Goal: Find contact information: Find contact information

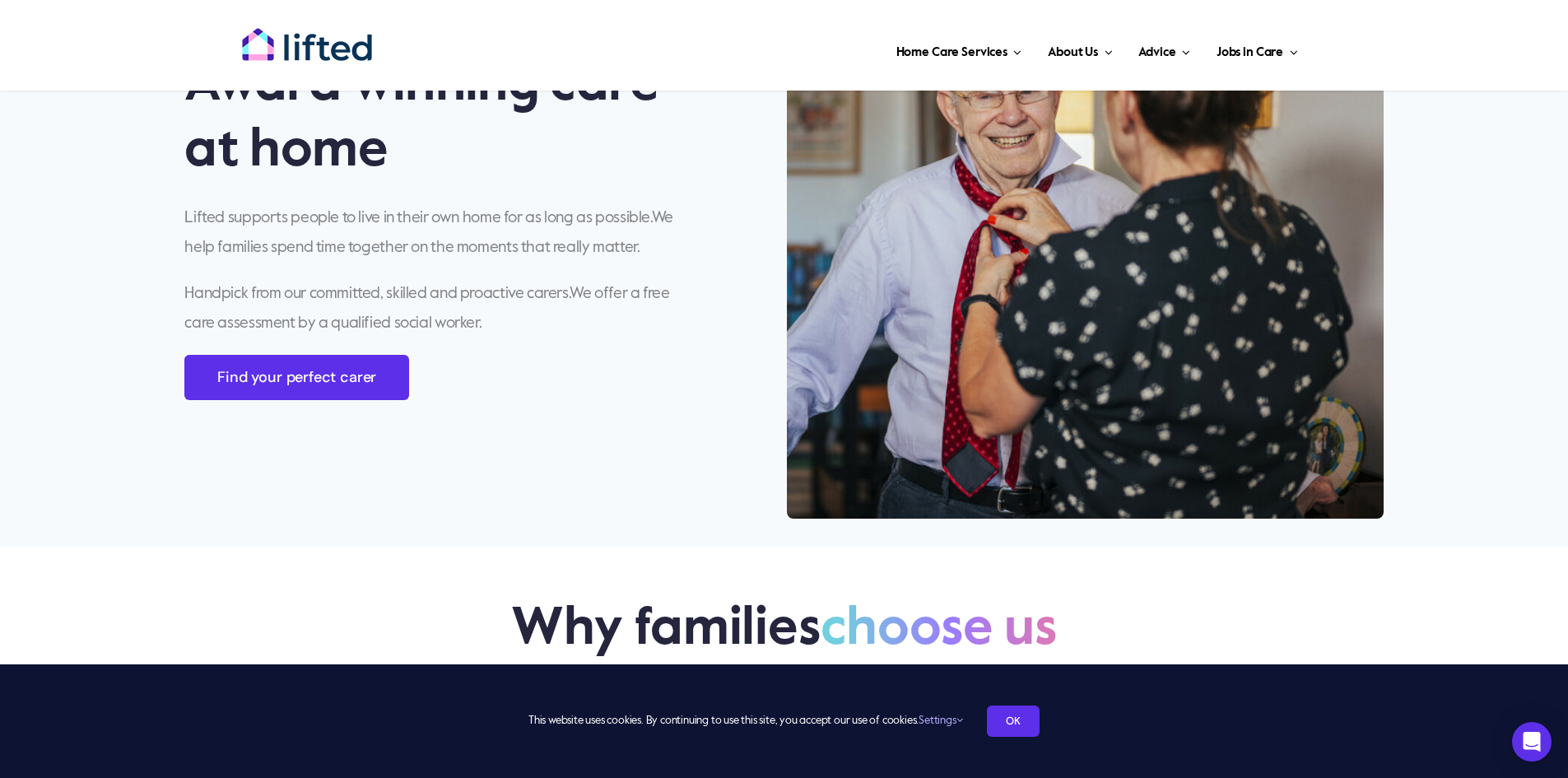
scroll to position [1234, 0]
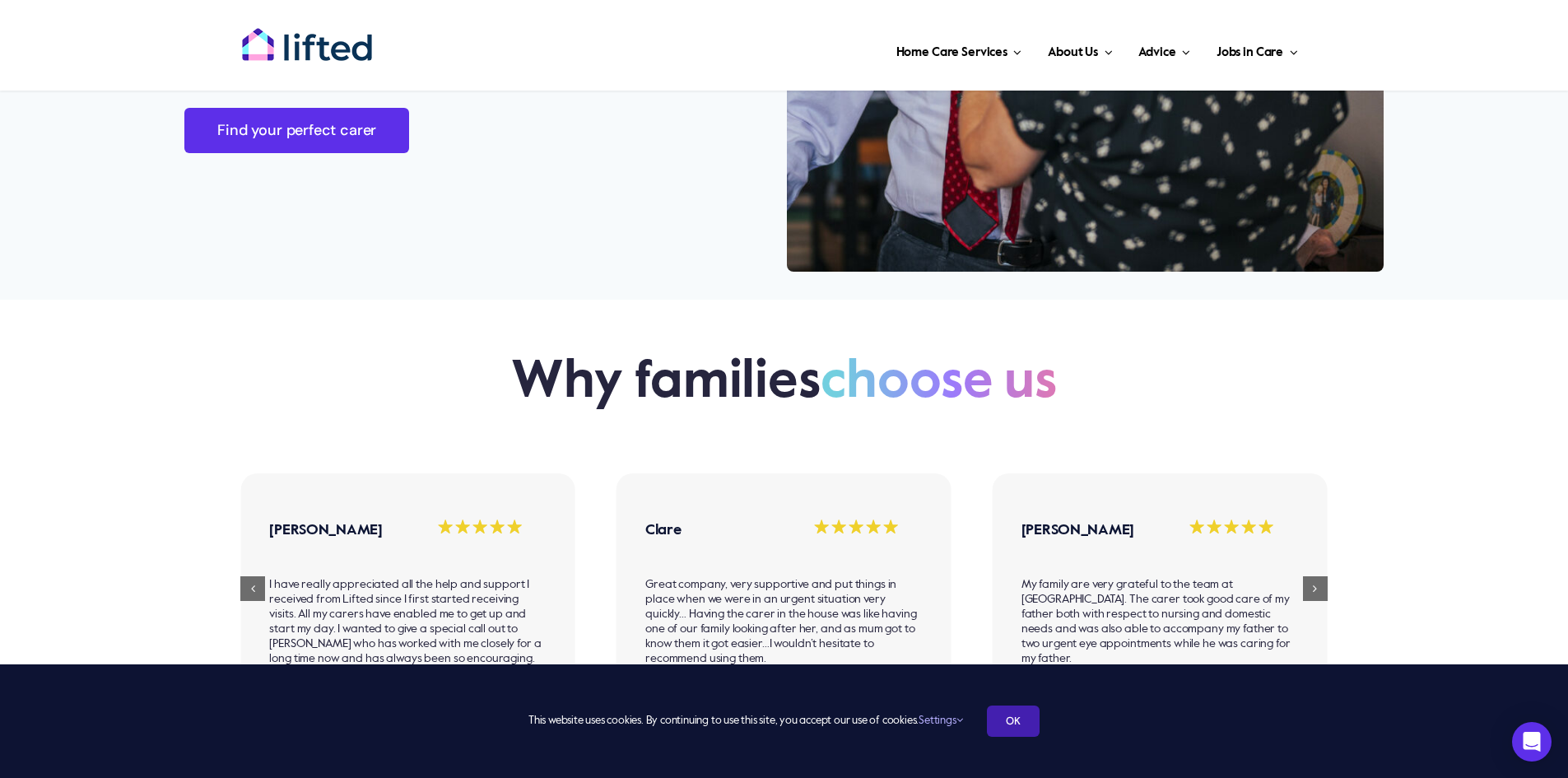
click at [1008, 718] on link "OK" at bounding box center [1013, 720] width 53 height 31
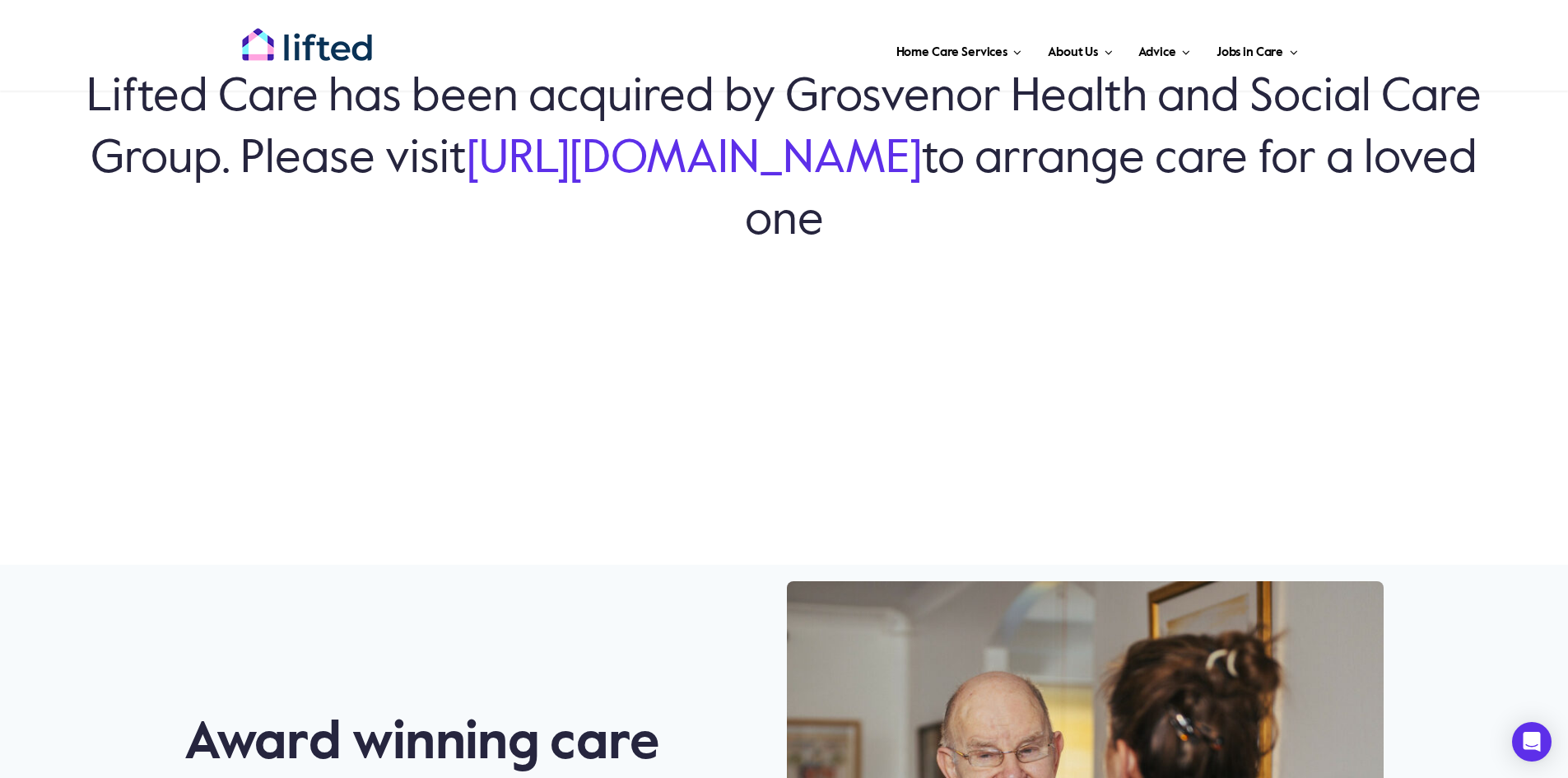
scroll to position [0, 0]
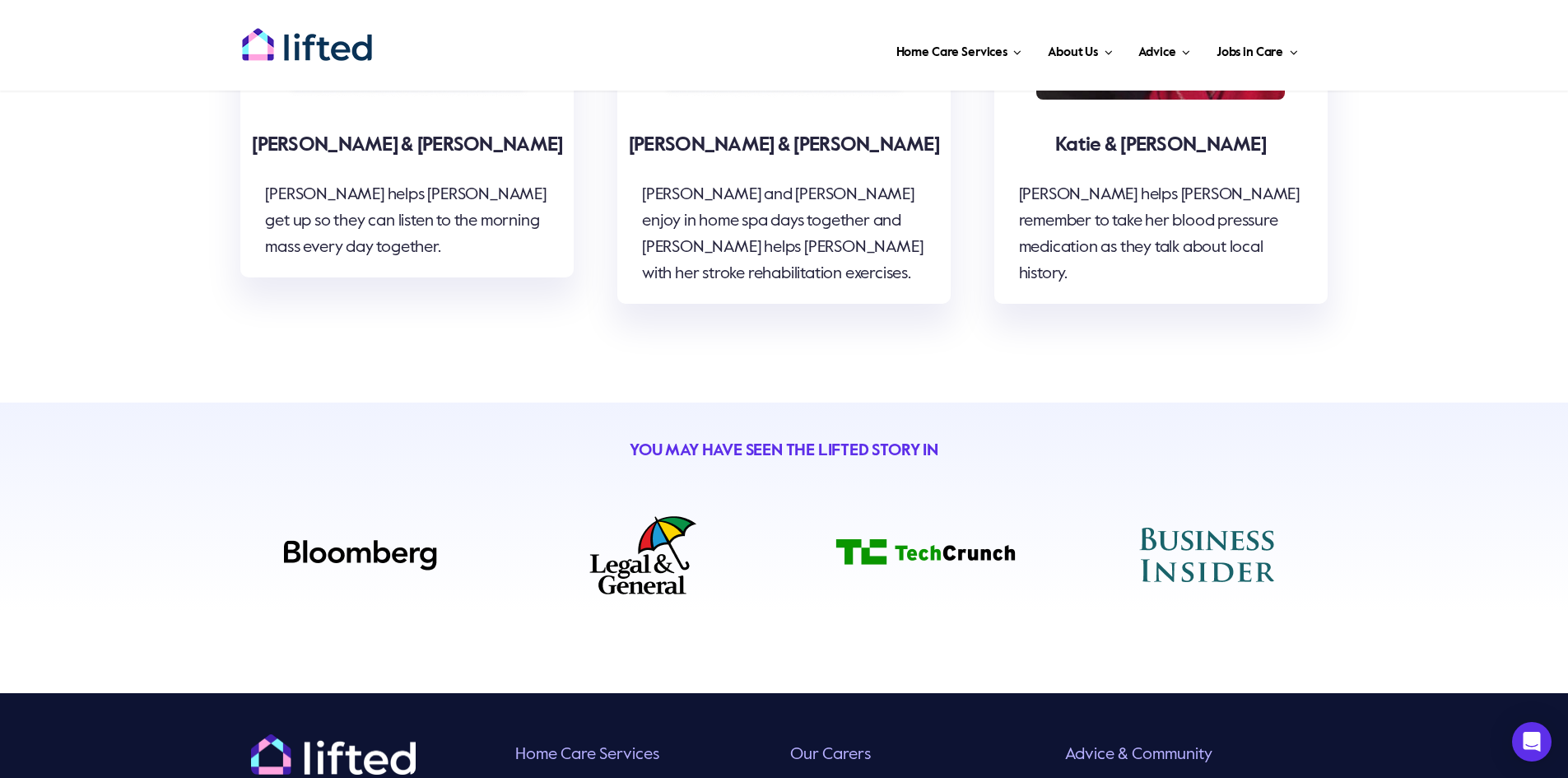
scroll to position [5891, 0]
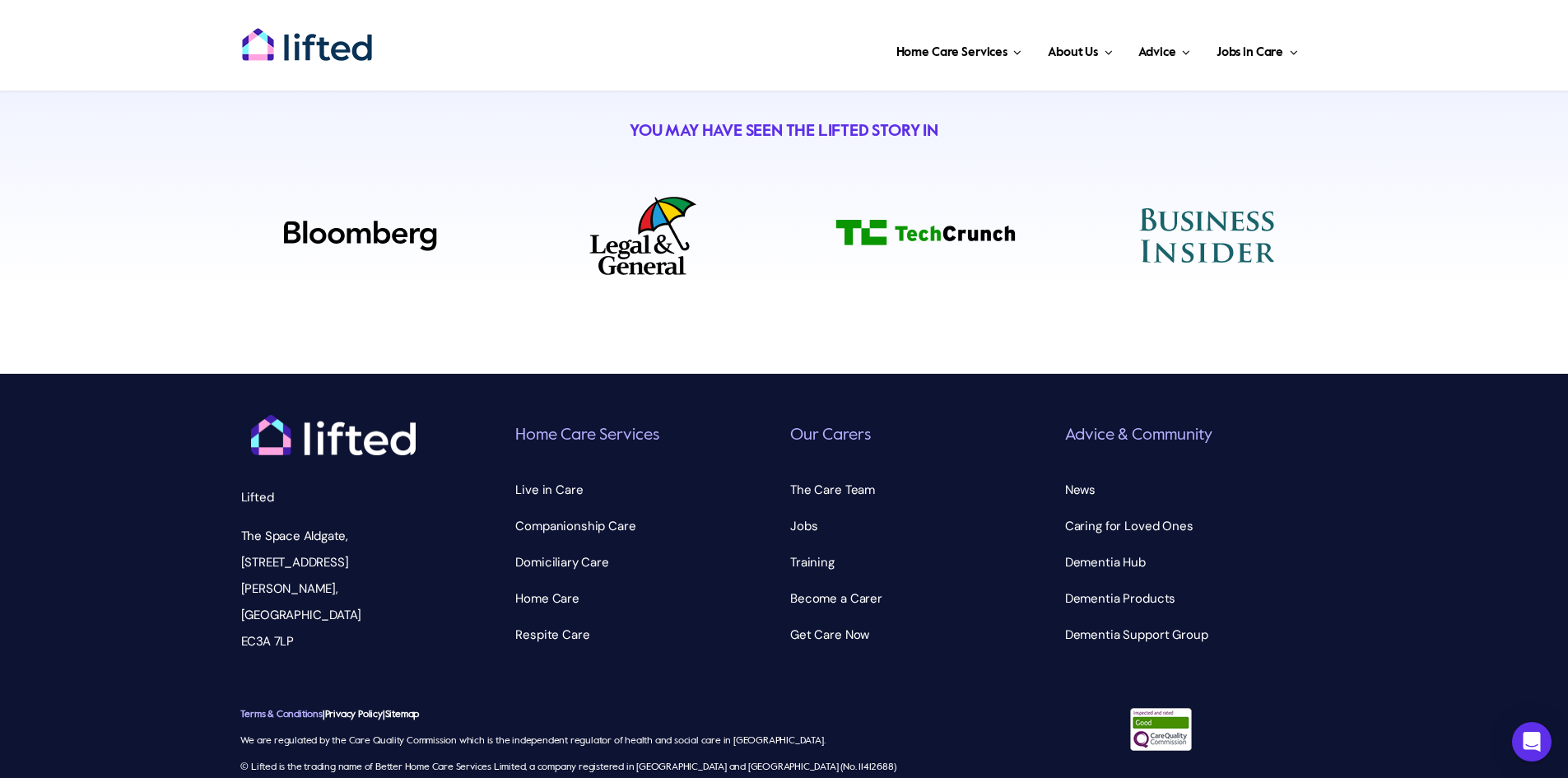
click at [315, 709] on link "Terms & Conditions" at bounding box center [281, 714] width 81 height 10
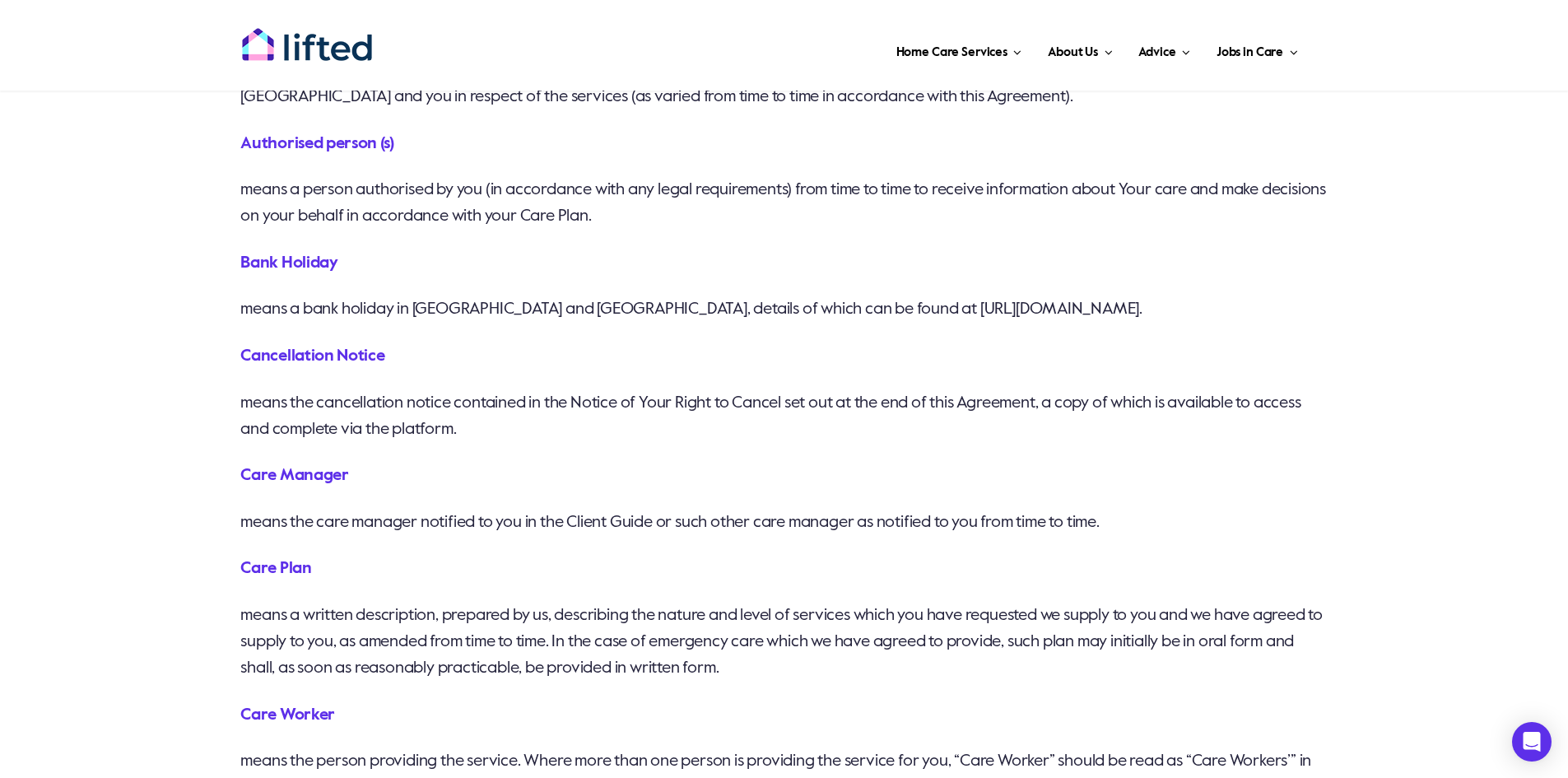
scroll to position [494, 0]
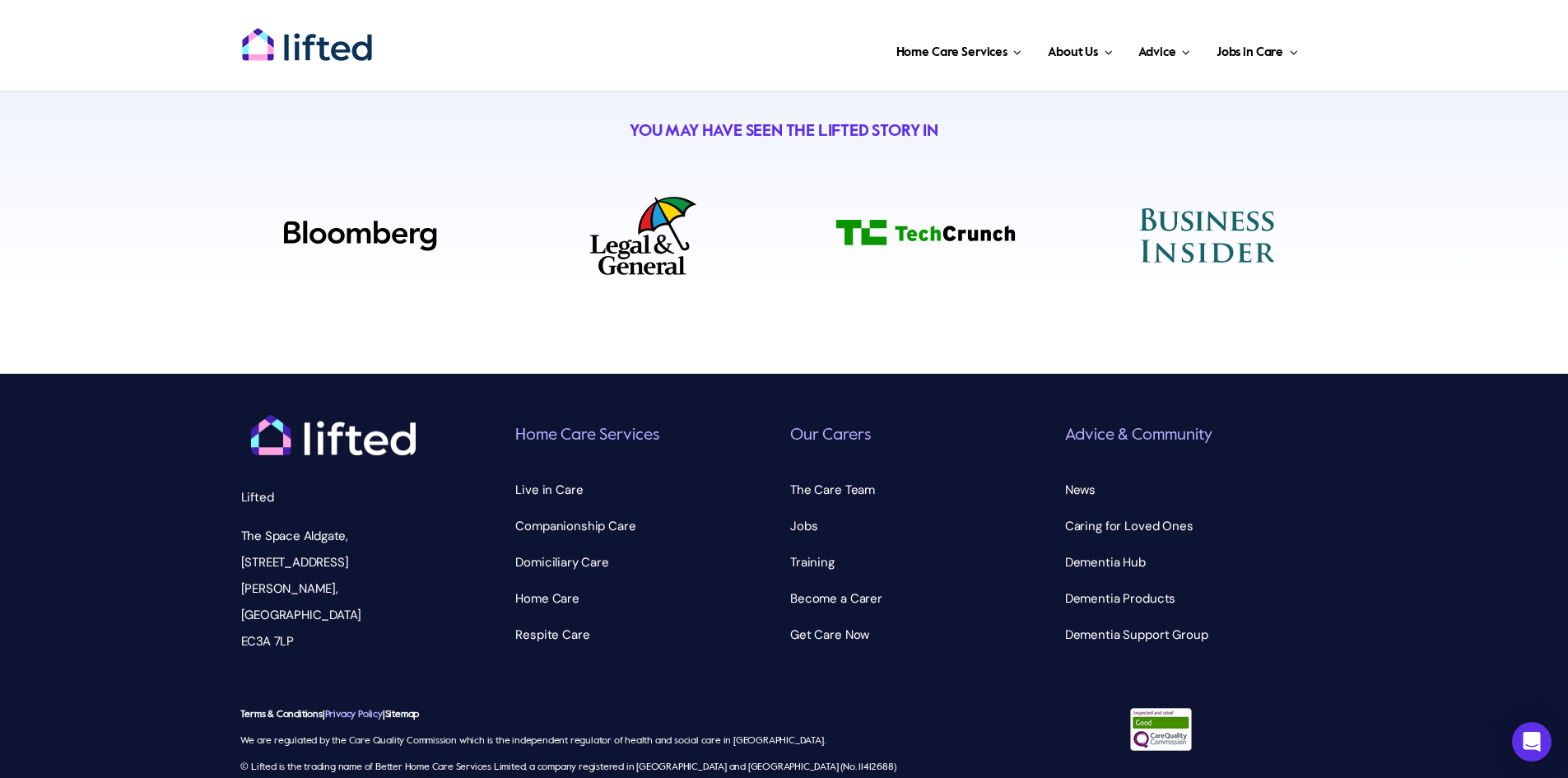
click at [366, 709] on link "Privacy Policy" at bounding box center [354, 714] width 58 height 10
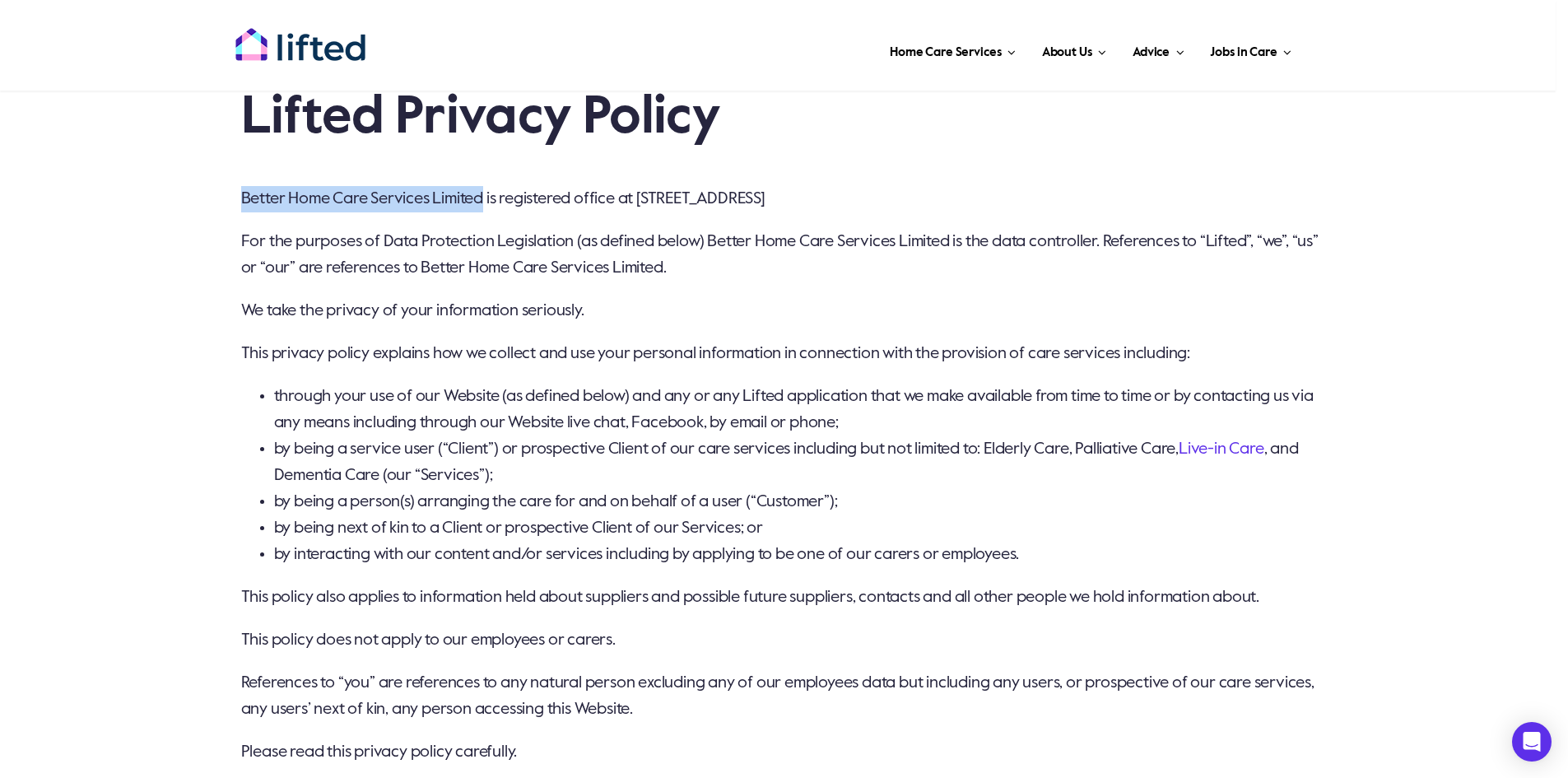
drag, startPoint x: 235, startPoint y: 196, endPoint x: 481, endPoint y: 208, distance: 246.3
click at [481, 208] on p "Better Home Care Services Limited is registered office at The Space, 69 Old Str…" at bounding box center [784, 198] width 1086 height 27
copy p "Better Home Care Services Limited"
click at [284, 49] on img "lifted-logo" at bounding box center [301, 45] width 132 height 35
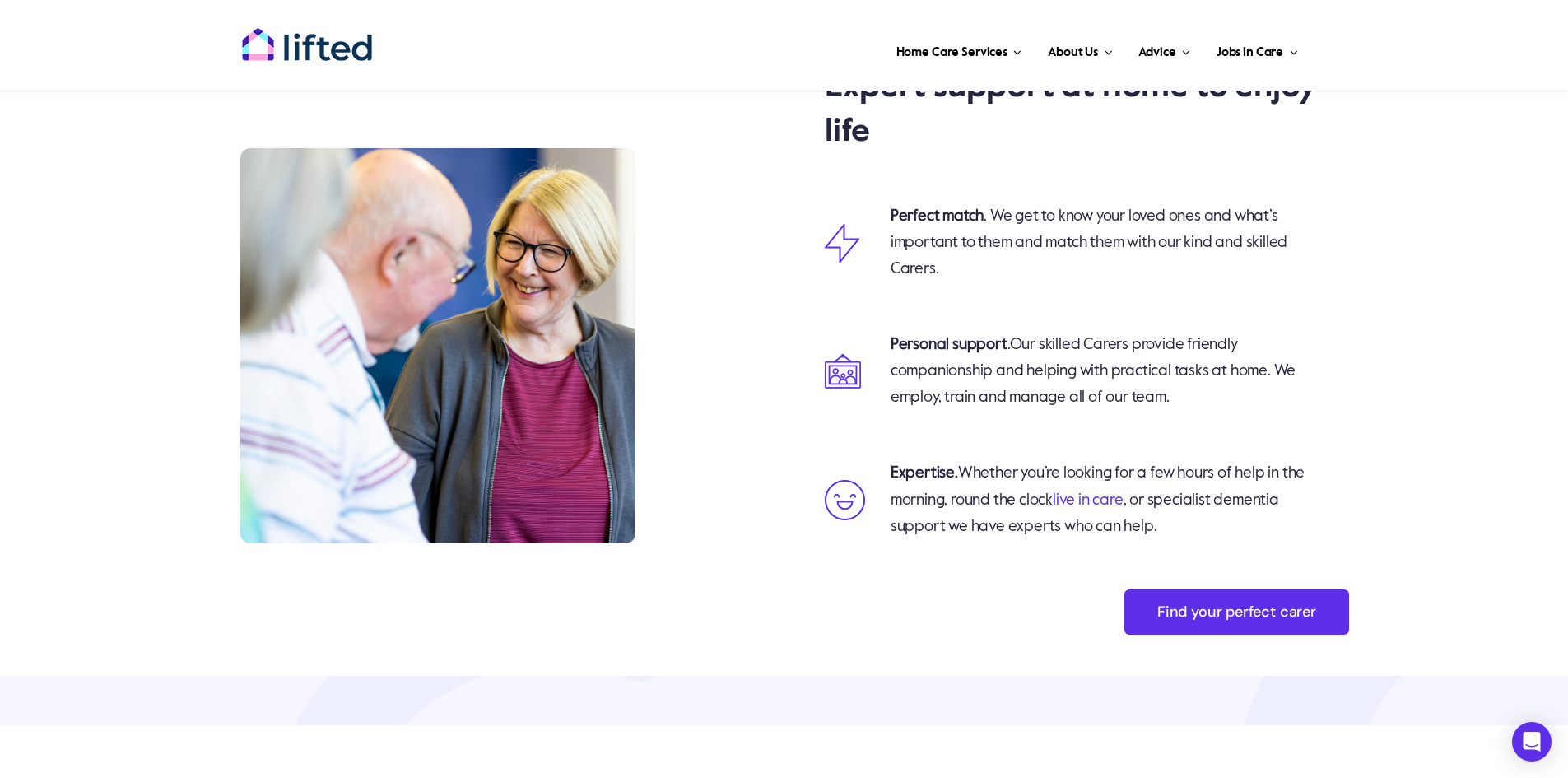
scroll to position [2305, 0]
